Goal: Information Seeking & Learning: Find specific fact

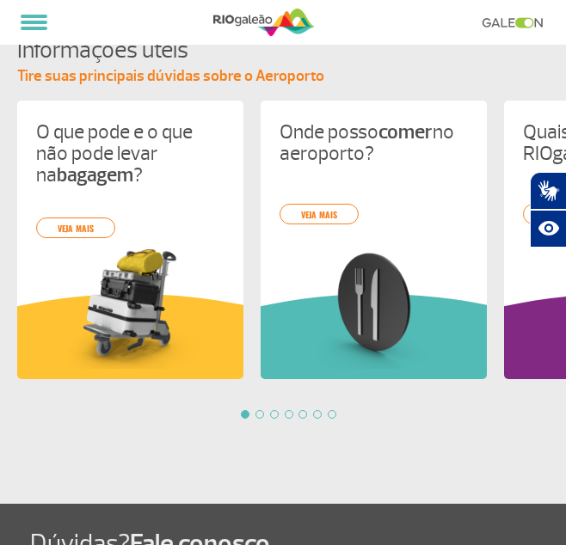
scroll to position [2033, 0]
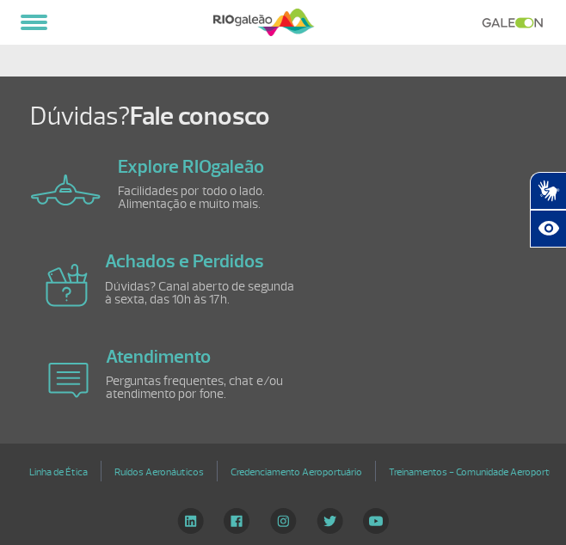
click at [196, 520] on img at bounding box center [190, 521] width 27 height 26
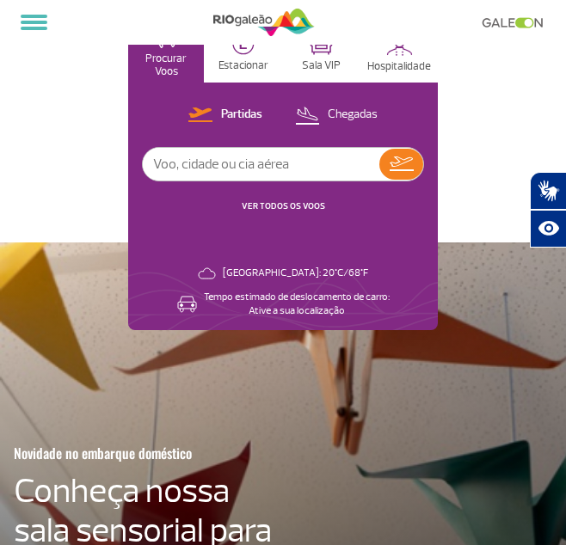
scroll to position [0, 0]
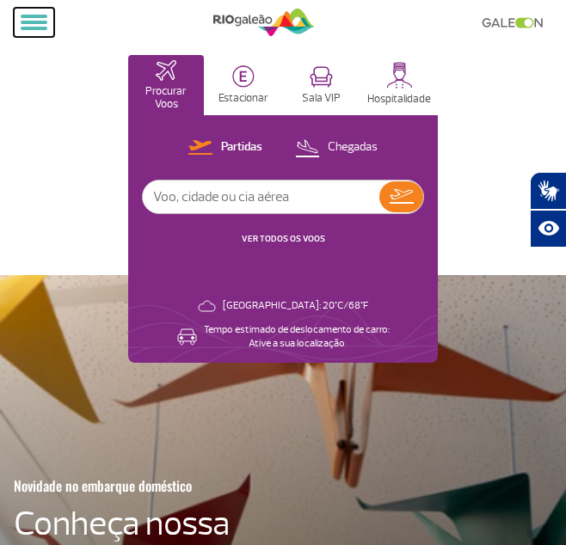
click at [39, 18] on button at bounding box center [34, 22] width 40 height 29
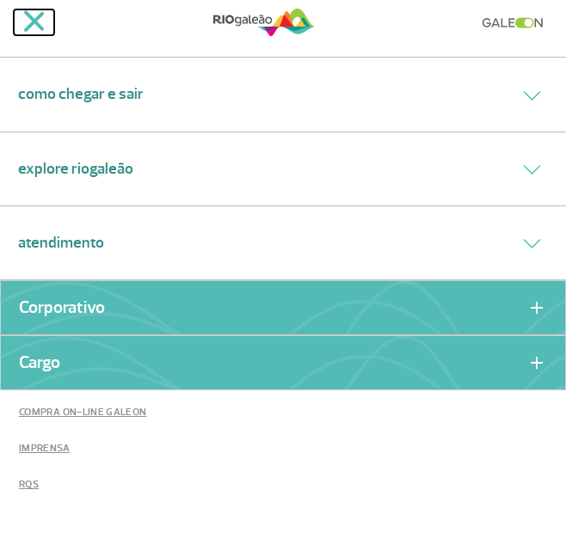
scroll to position [172, 0]
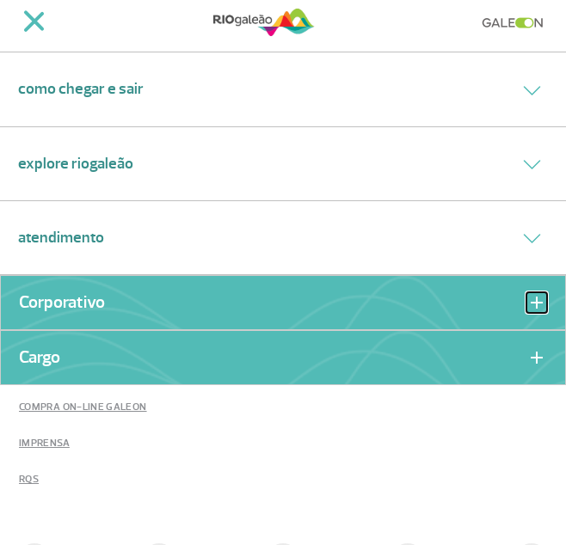
click at [526, 298] on button at bounding box center [536, 302] width 21 height 21
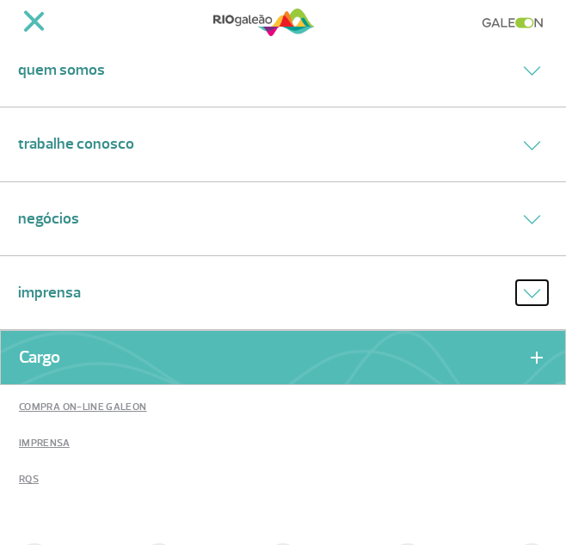
click at [524, 285] on button at bounding box center [532, 292] width 32 height 25
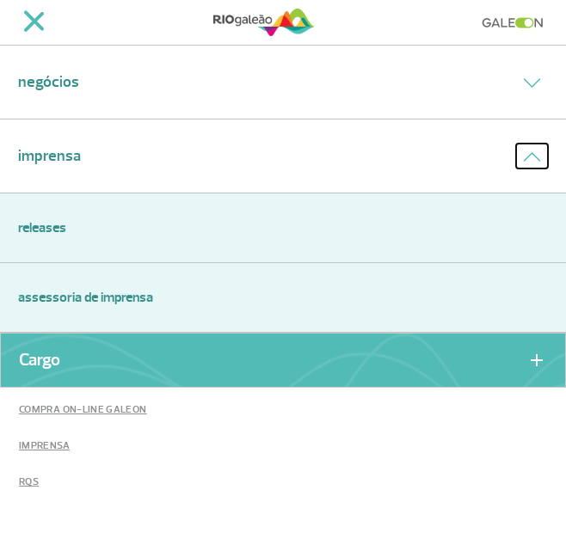
scroll to position [344, 0]
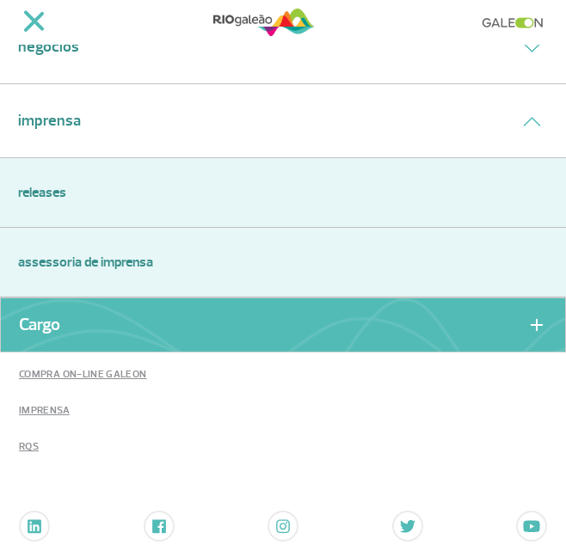
click at [55, 188] on link "Releases" at bounding box center [282, 192] width 529 height 21
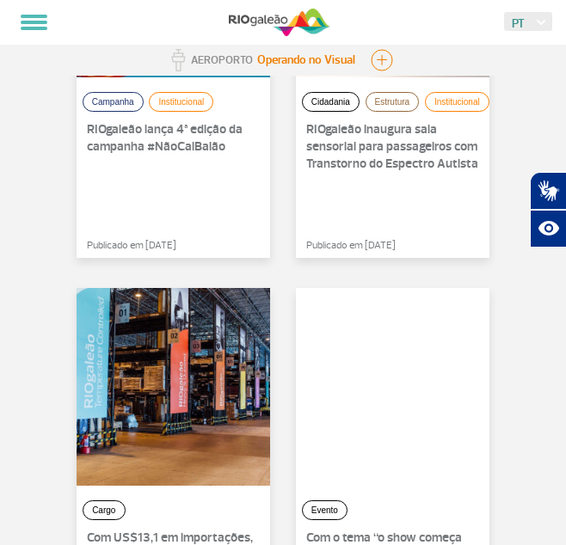
scroll to position [430, 0]
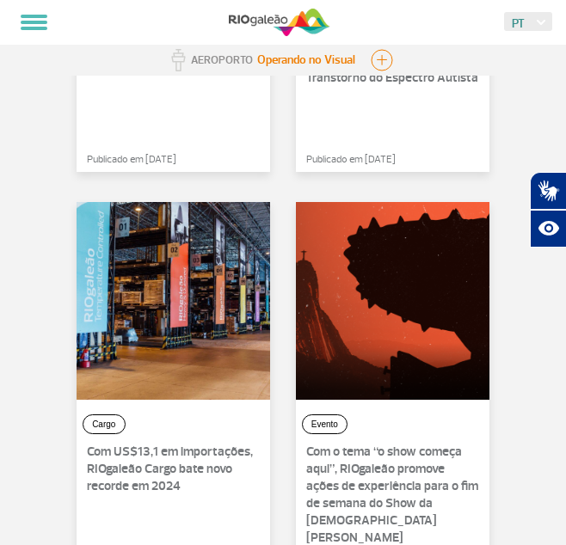
drag, startPoint x: 164, startPoint y: 291, endPoint x: 111, endPoint y: 468, distance: 185.7
click at [111, 468] on p "Com US$13,1 em importações, RIOgaleão Cargo bate novo recorde em 2024" at bounding box center [173, 470] width 173 height 52
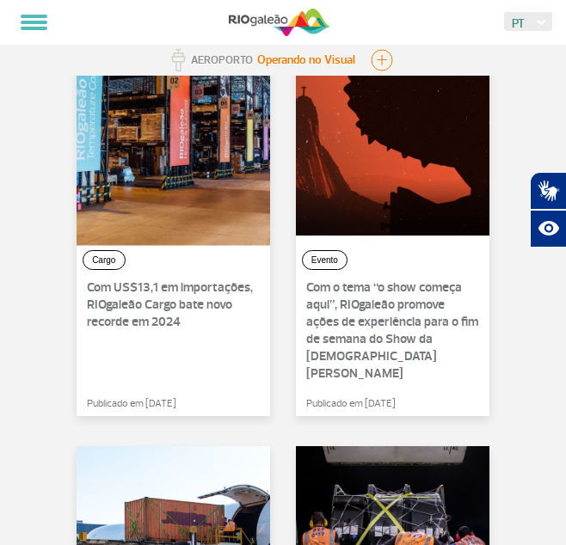
scroll to position [602, 0]
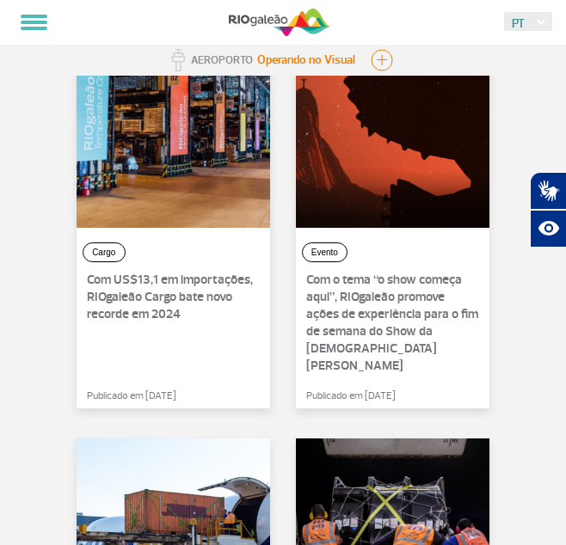
drag, startPoint x: 120, startPoint y: 187, endPoint x: 43, endPoint y: 193, distance: 77.7
click at [43, 193] on section "Página Inicial > Imprensa > Releases Releases Campanha Institucional RIOgaleão …" at bounding box center [283, 547] width 566 height 2299
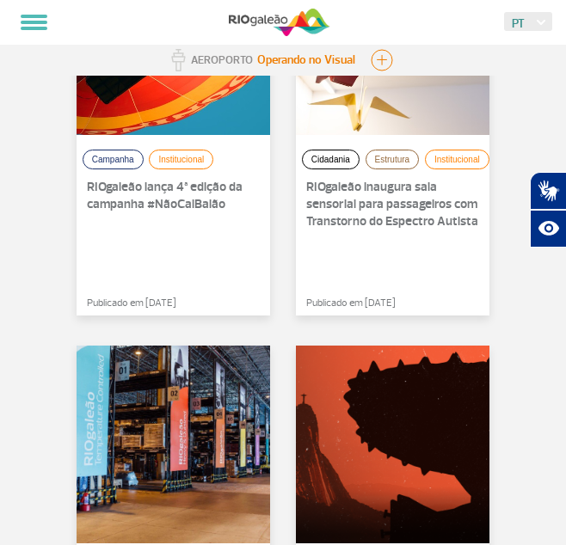
scroll to position [344, 0]
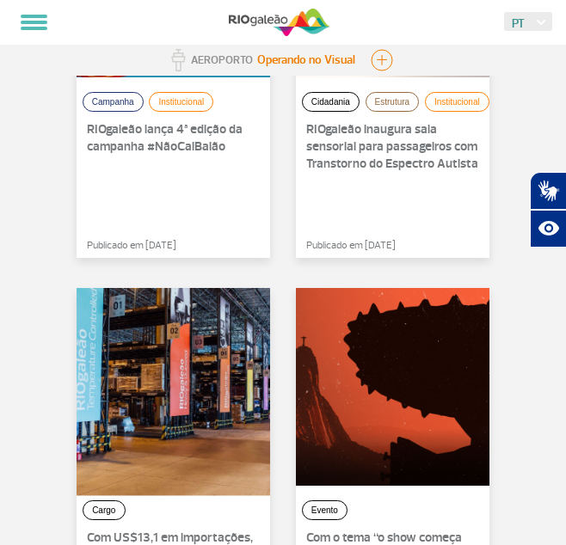
click at [194, 340] on div at bounding box center [173, 387] width 213 height 217
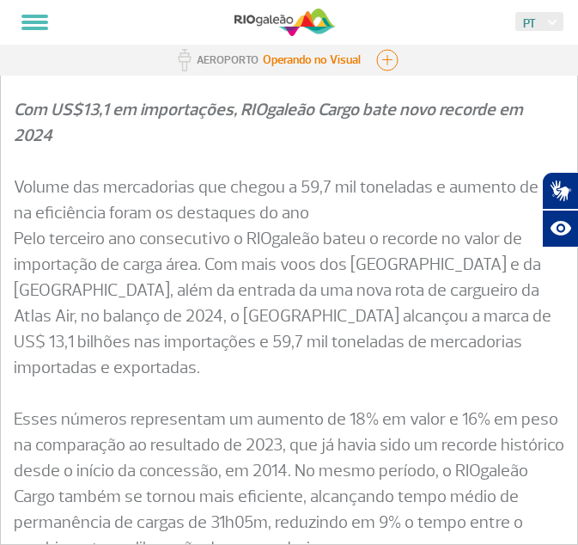
scroll to position [258, 0]
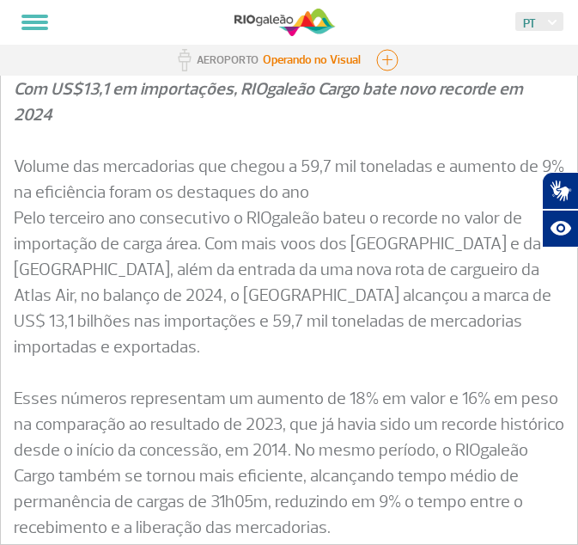
click at [142, 174] on p "Volume das mercadorias que chegou a 59,7 mil toneladas e aumento de 9% na efici…" at bounding box center [289, 244] width 551 height 232
drag, startPoint x: 56, startPoint y: 274, endPoint x: 416, endPoint y: 318, distance: 362.8
click at [416, 318] on p "Volume das mercadorias que chegou a 59,7 mil toneladas e aumento de 9% na efici…" at bounding box center [289, 244] width 551 height 232
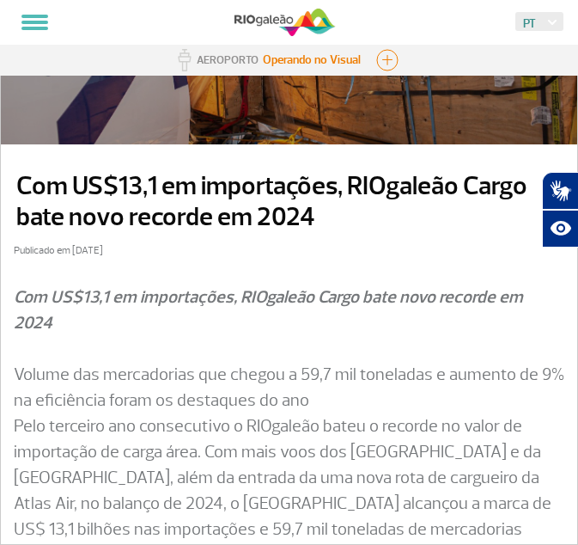
scroll to position [0, 0]
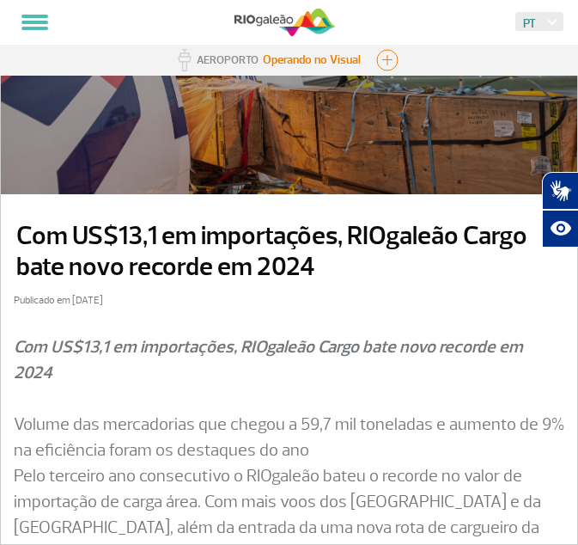
click at [438, 394] on p "Volume das mercadorias que chegou a 59,7 mil toneladas e aumento de 9% na efici…" at bounding box center [289, 502] width 551 height 232
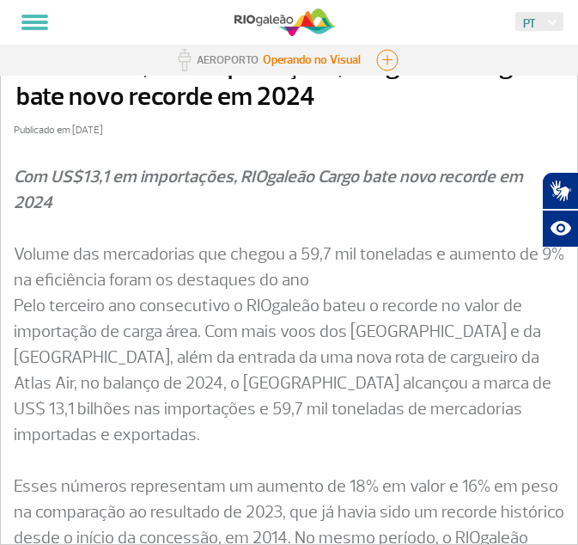
scroll to position [172, 0]
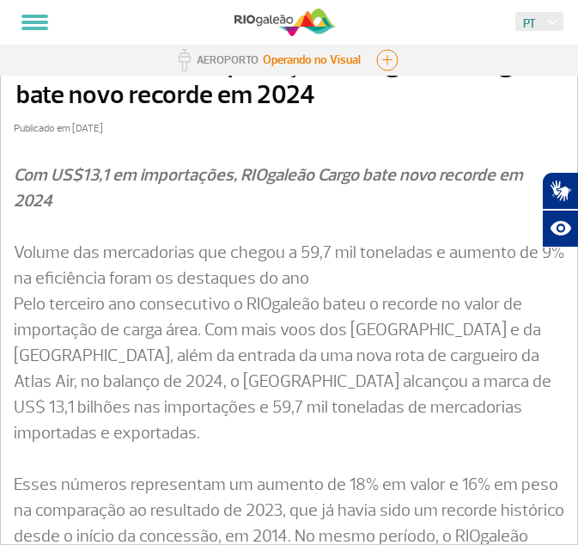
drag, startPoint x: 60, startPoint y: 355, endPoint x: 199, endPoint y: 415, distance: 151.7
click at [199, 415] on p "Volume das mercadorias que chegou a 59,7 mil toneladas e aumento de 9% na efici…" at bounding box center [289, 330] width 551 height 232
copy p "o Aeroporto Internacional do Rio de Janeiro alcançou a marca de US$ 13,1 bilhõe…"
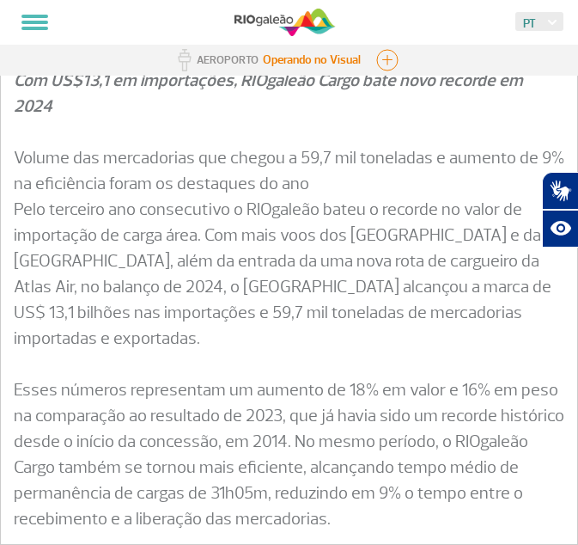
scroll to position [86, 0]
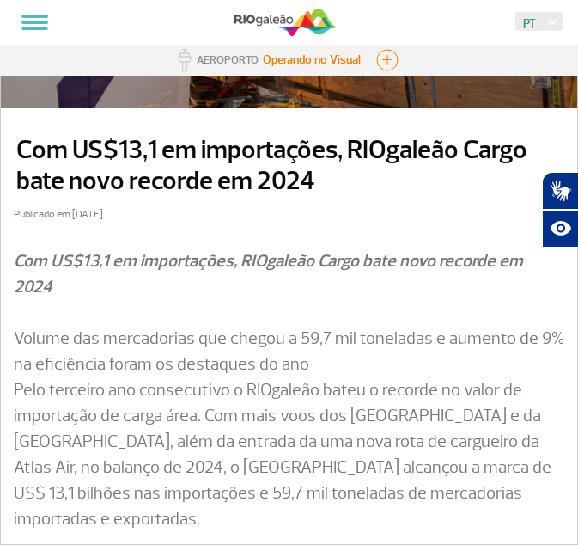
click at [418, 349] on p "Volume das mercadorias que chegou a 59,7 mil toneladas e aumento de 9% na efici…" at bounding box center [289, 416] width 551 height 232
